Goal: Complete application form

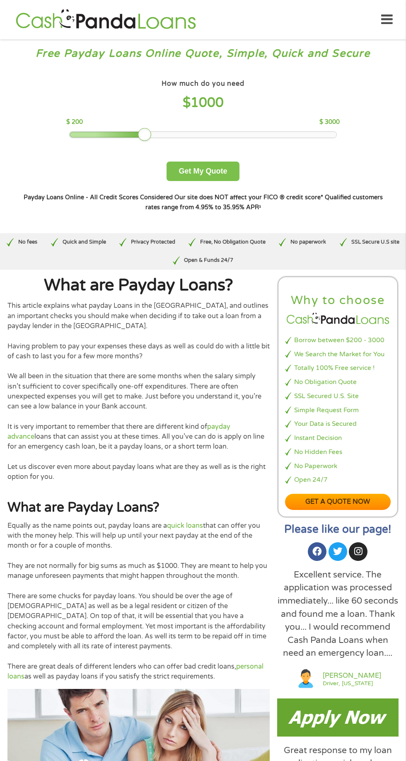
click at [212, 177] on button "Get My Quote" at bounding box center [203, 171] width 73 height 19
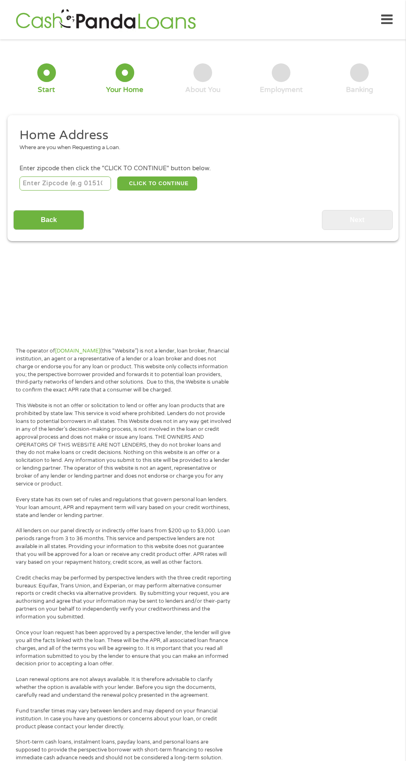
scroll to position [4, 0]
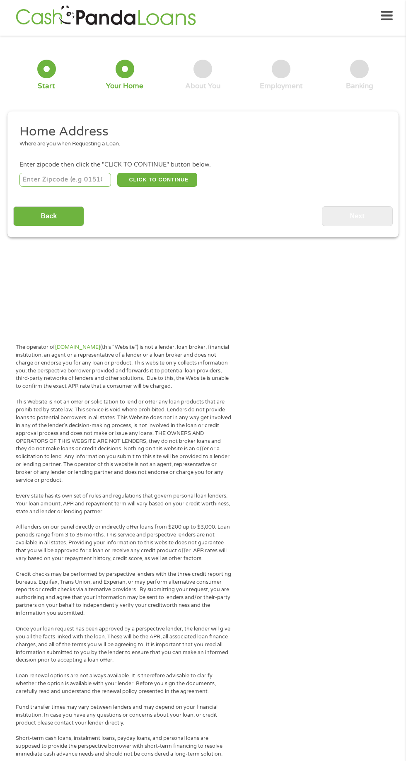
click at [65, 179] on input "number" at bounding box center [65, 180] width 92 height 14
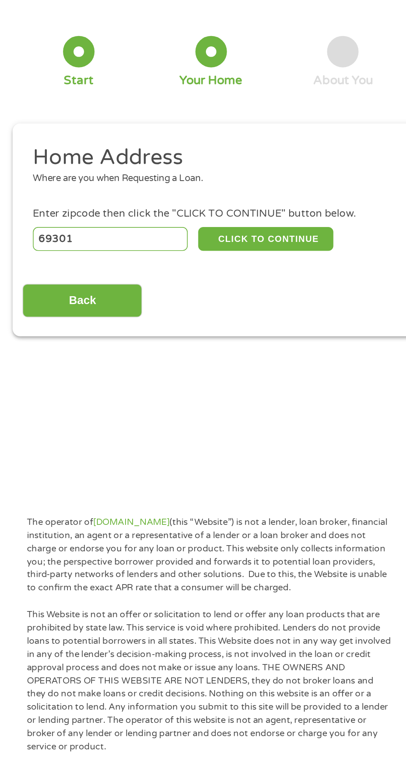
type input "69301"
click at [146, 179] on button "CLICK TO CONTINUE" at bounding box center [157, 180] width 80 height 14
type input "69301"
type input "Alliance"
select select "Maine"
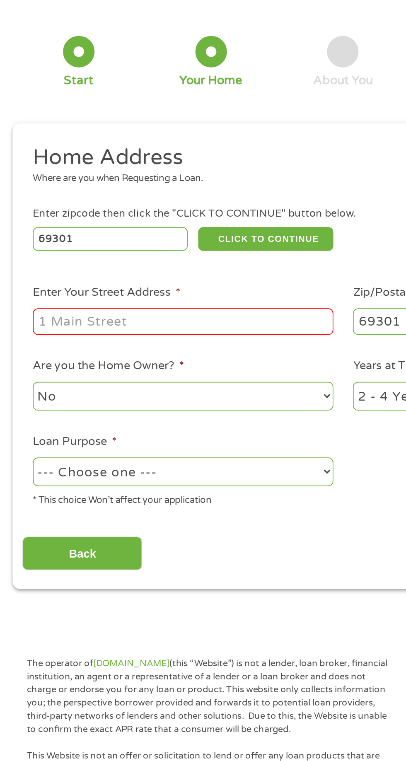
click at [45, 230] on input "Enter Your Street Address *" at bounding box center [108, 229] width 178 height 16
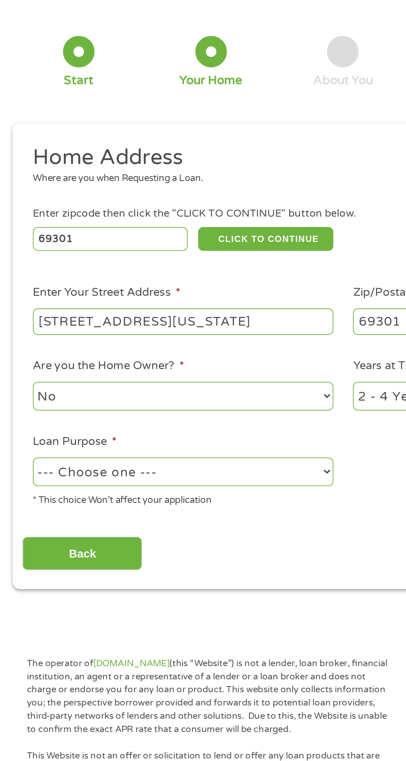
type input "424 Missouri Ave"
click at [104, 183] on input "69301" at bounding box center [65, 180] width 92 height 14
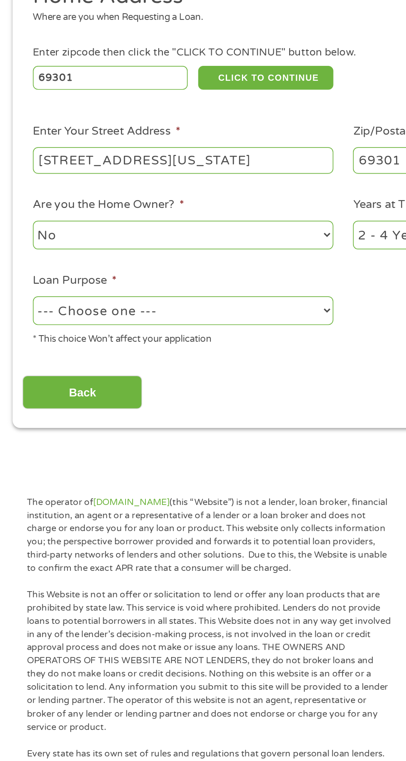
click at [80, 166] on div "Enter zipcode then click the "CLICK TO CONTINUE" button below." at bounding box center [202, 164] width 367 height 9
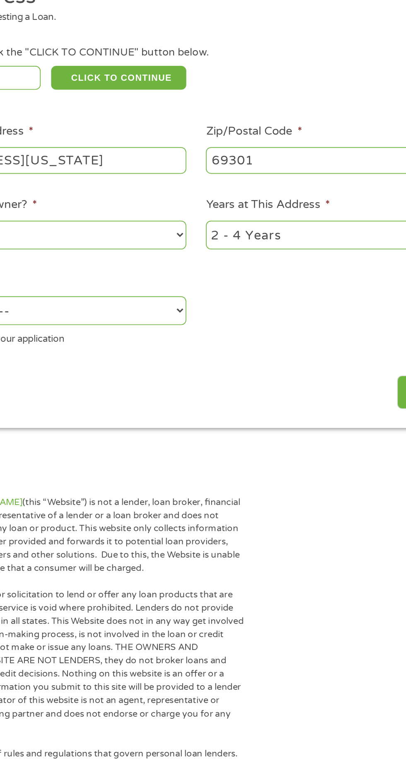
click at [174, 265] on select "No Yes" at bounding box center [108, 272] width 178 height 17
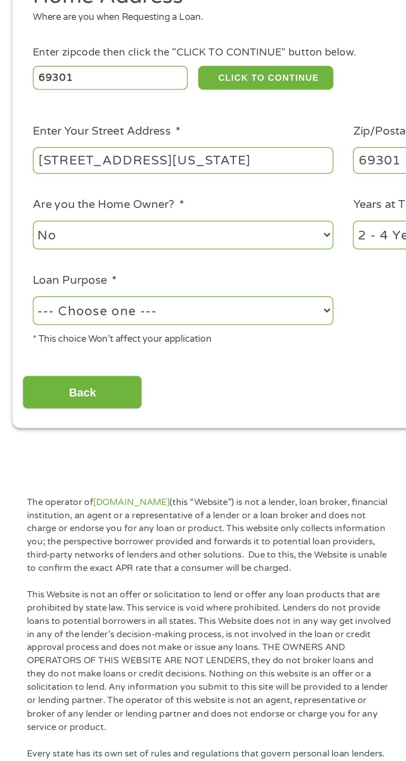
click at [181, 313] on select "--- Choose one --- Pay Bills Debt Consolidation Home Improvement Major Purchase…" at bounding box center [108, 317] width 178 height 17
select select "paybills"
click at [19, 310] on select "--- Choose one --- Pay Bills Debt Consolidation Home Improvement Major Purchase…" at bounding box center [108, 317] width 178 height 17
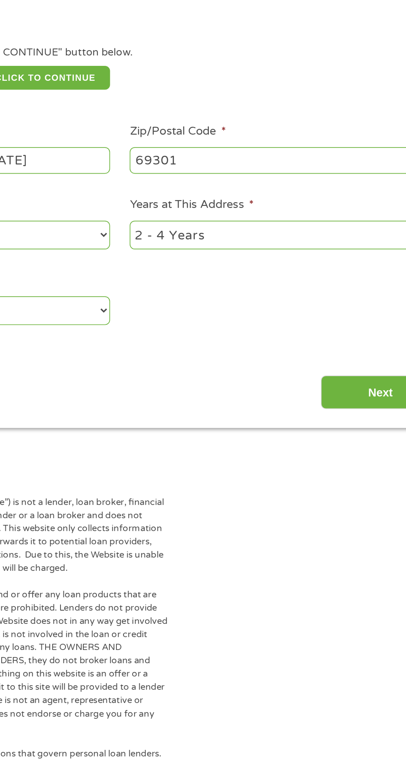
click at [350, 371] on input "Next" at bounding box center [357, 366] width 71 height 20
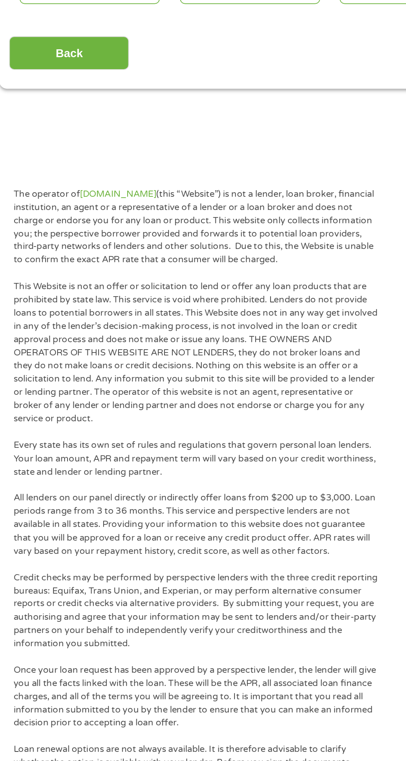
scroll to position [0, 0]
